Goal: Use online tool/utility: Use online tool/utility

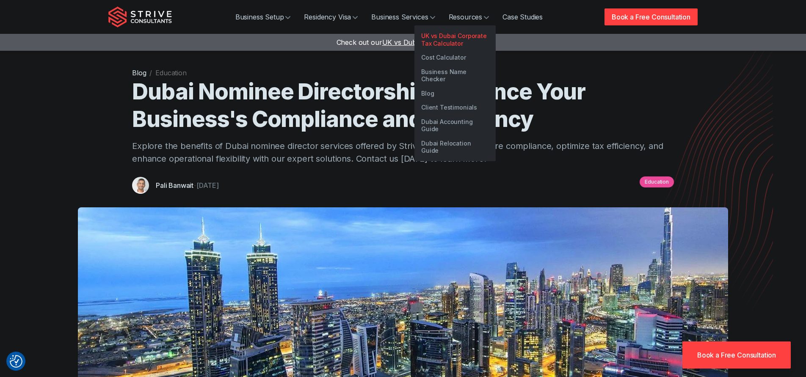
click at [469, 44] on link "UK vs Dubai Corporate Tax Calculator" at bounding box center [455, 40] width 81 height 22
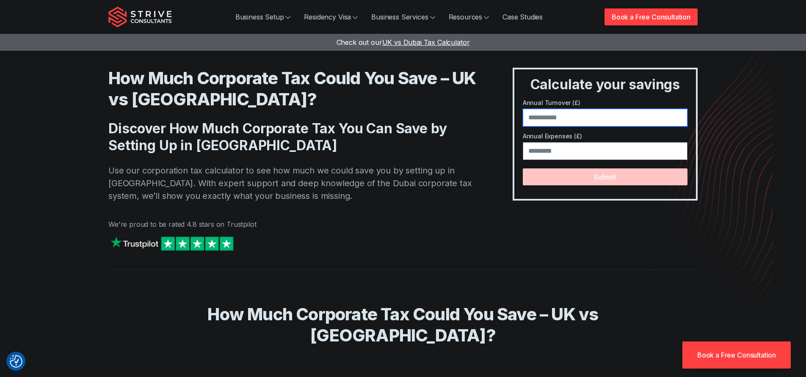
click at [583, 116] on input "number" at bounding box center [605, 118] width 165 height 18
type input "******"
click at [588, 158] on input "number" at bounding box center [605, 151] width 165 height 18
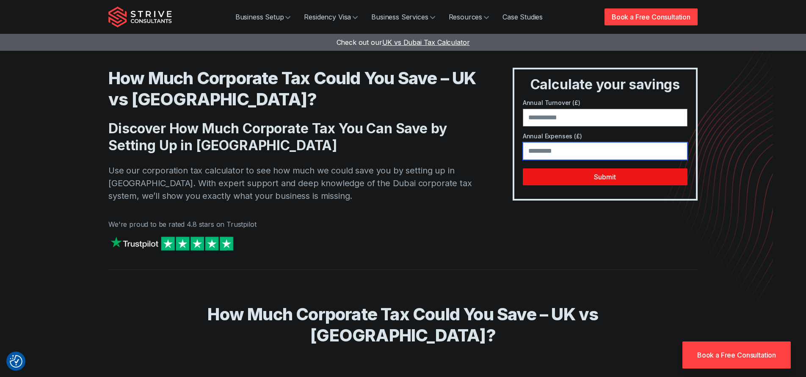
type input "*"
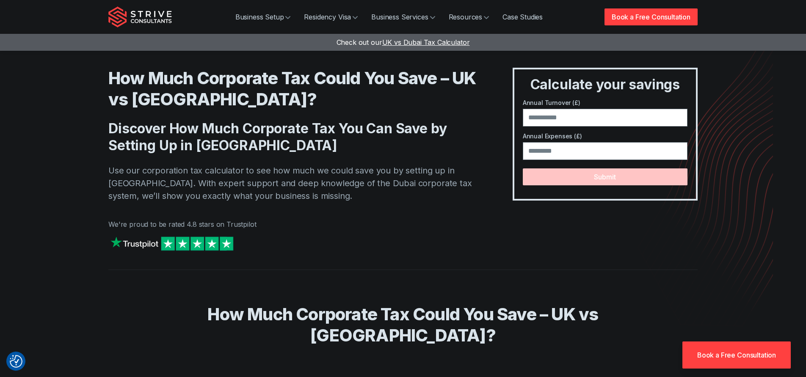
scroll to position [234, 0]
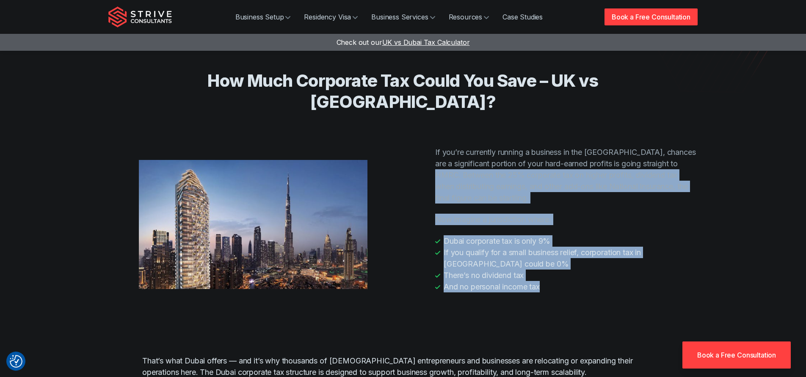
drag, startPoint x: 439, startPoint y: 153, endPoint x: 523, endPoint y: 286, distance: 157.6
click at [523, 286] on div "How Much Corporate Tax Could You Save – UK vs [GEOGRAPHIC_DATA]? If you’re curr…" at bounding box center [403, 186] width 590 height 301
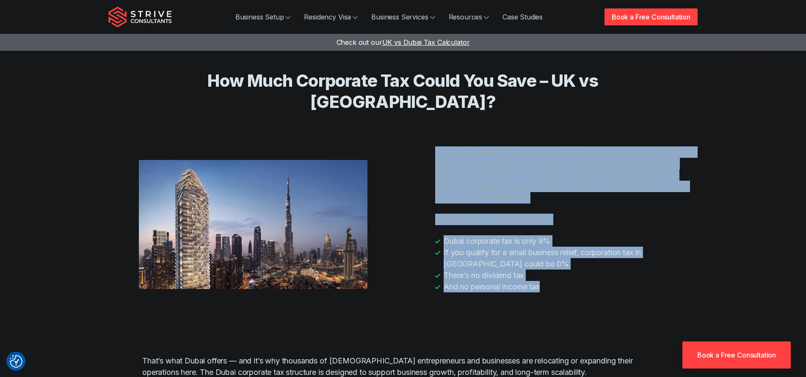
drag, startPoint x: 523, startPoint y: 286, endPoint x: 423, endPoint y: 133, distance: 182.7
click at [423, 133] on div "How Much Corporate Tax Could You Save – UK vs [GEOGRAPHIC_DATA]? If you’re curr…" at bounding box center [403, 186] width 590 height 301
click at [423, 147] on div "If you’re currently running a business in the [GEOGRAPHIC_DATA], chances are a …" at bounding box center [553, 220] width 290 height 146
drag, startPoint x: 423, startPoint y: 133, endPoint x: 521, endPoint y: 274, distance: 171.0
click at [521, 274] on div "If you’re currently running a business in the [GEOGRAPHIC_DATA], chances are a …" at bounding box center [553, 225] width 290 height 156
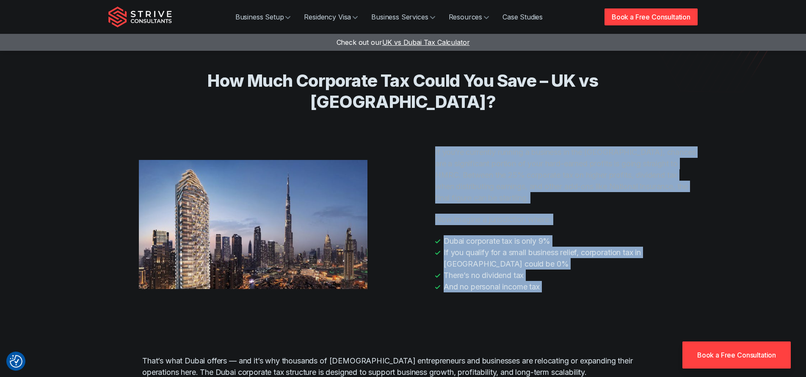
click at [521, 274] on div "If you’re currently running a business in the [GEOGRAPHIC_DATA], chances are a …" at bounding box center [553, 225] width 290 height 156
drag, startPoint x: 521, startPoint y: 274, endPoint x: 433, endPoint y: 132, distance: 166.8
click at [433, 147] on div "If you’re currently running a business in the [GEOGRAPHIC_DATA], chances are a …" at bounding box center [553, 225] width 290 height 156
click at [433, 147] on div "If you’re currently running a business in the [GEOGRAPHIC_DATA], chances are a …" at bounding box center [553, 220] width 290 height 146
drag, startPoint x: 433, startPoint y: 132, endPoint x: 534, endPoint y: 260, distance: 162.9
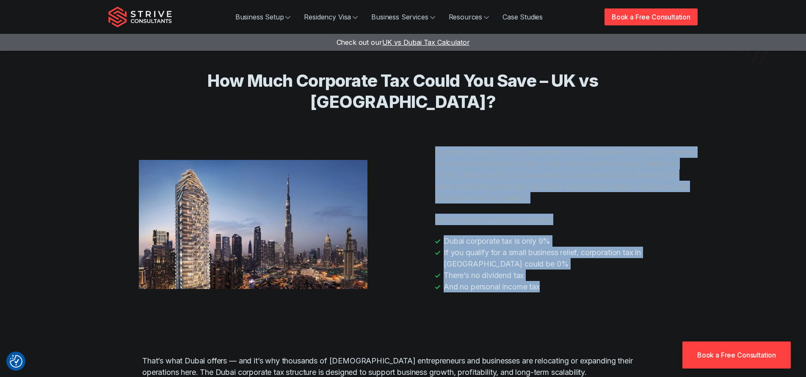
click at [534, 260] on div "If you’re currently running a business in the [GEOGRAPHIC_DATA], chances are a …" at bounding box center [553, 220] width 290 height 146
click at [534, 281] on li "And no personal income tax" at bounding box center [566, 286] width 263 height 11
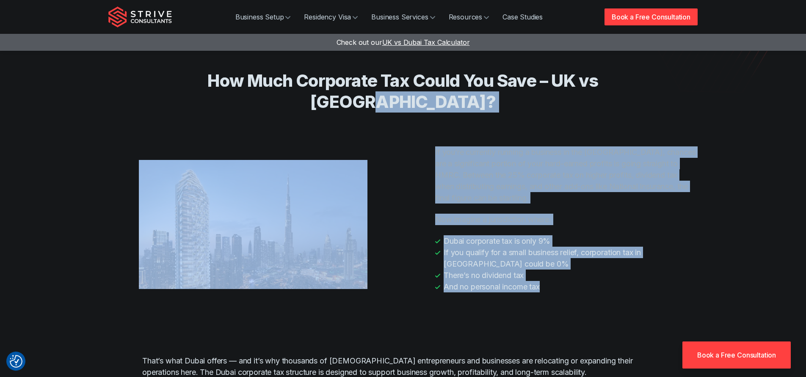
drag, startPoint x: 534, startPoint y: 260, endPoint x: 432, endPoint y: 125, distance: 169.7
click at [432, 125] on div "How Much Corporate Tax Could You Save – UK vs [GEOGRAPHIC_DATA]? If you’re curr…" at bounding box center [403, 186] width 590 height 301
click at [434, 147] on div "If you’re currently running a business in the [GEOGRAPHIC_DATA], chances are a …" at bounding box center [553, 220] width 290 height 146
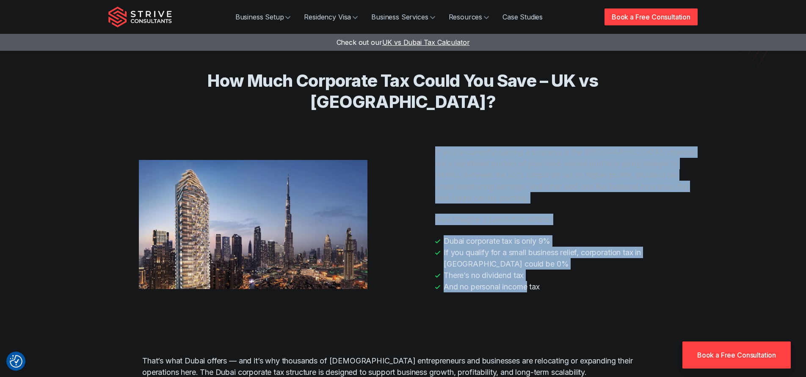
drag, startPoint x: 434, startPoint y: 128, endPoint x: 516, endPoint y: 263, distance: 158.1
click at [516, 263] on div "If you’re currently running a business in the [GEOGRAPHIC_DATA], chances are a …" at bounding box center [553, 220] width 290 height 146
click at [516, 281] on li "And no personal income tax" at bounding box center [566, 286] width 263 height 11
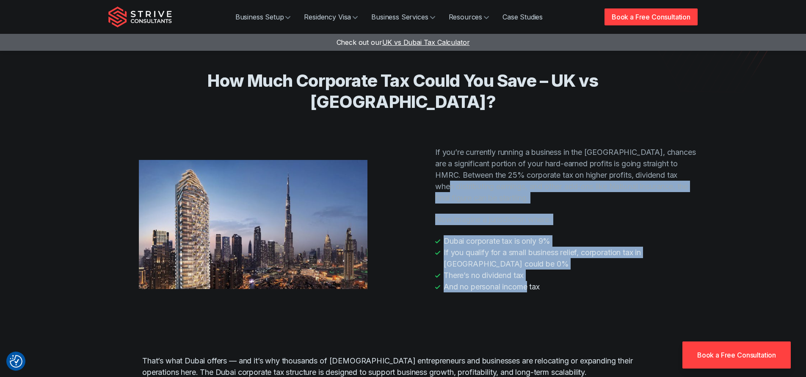
drag, startPoint x: 449, startPoint y: 170, endPoint x: 444, endPoint y: 160, distance: 11.7
click at [444, 160] on div "If you’re currently running a business in the [GEOGRAPHIC_DATA], chances are a …" at bounding box center [553, 220] width 290 height 146
click at [444, 160] on p "If you’re currently running a business in the [GEOGRAPHIC_DATA], chances are a …" at bounding box center [566, 175] width 263 height 57
